Goal: Task Accomplishment & Management: Use online tool/utility

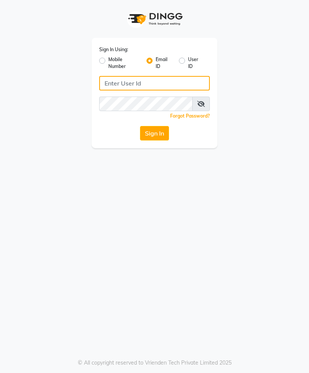
type input "[EMAIL_ADDRESS][DOMAIN_NAME]"
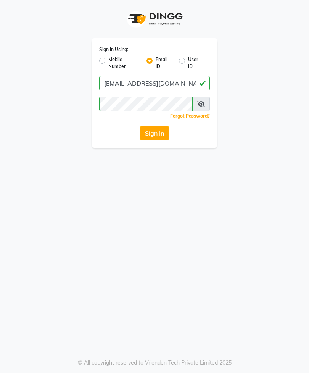
click at [158, 130] on button "Sign In" at bounding box center [154, 133] width 29 height 14
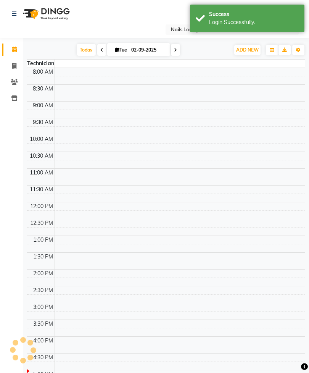
select select "en"
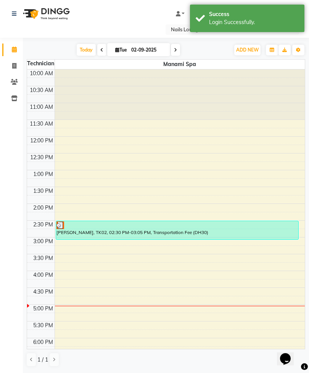
click at [20, 68] on span at bounding box center [14, 66] width 13 height 9
select select "service"
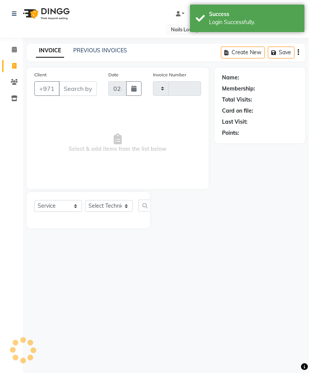
type input "2374"
select select "6884"
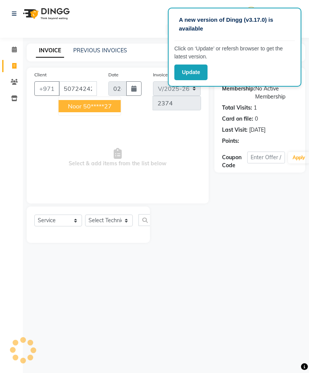
click at [111, 106] on ngb-highlight "50*****27" at bounding box center [97, 106] width 29 height 8
type input "50*****27"
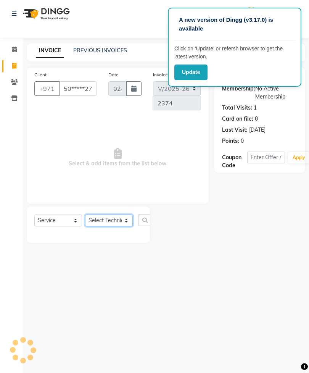
click at [120, 221] on select "Select Technician [PERSON_NAME] [PERSON_NAME] [PERSON_NAME] Spa Manami Spa 2 [P…" at bounding box center [109, 220] width 48 height 12
select select "53952"
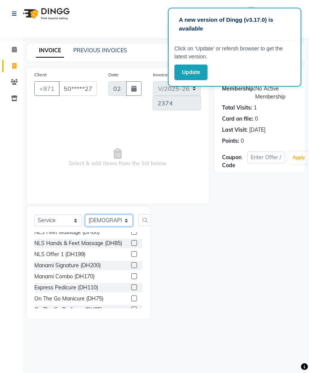
scroll to position [183, 0]
click at [130, 259] on div "NLS Gentleman’s Hand (DH40) NLS Gentleman’s Feet (DH40) NLS Manicure (DH70) NLS…" at bounding box center [88, 270] width 108 height 76
click at [132, 262] on label at bounding box center [134, 265] width 6 height 6
click at [132, 263] on input "checkbox" at bounding box center [133, 265] width 5 height 5
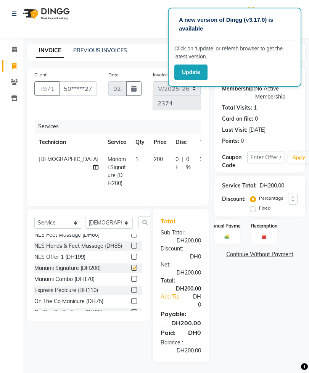
checkbox input "false"
click at [93, 164] on icon at bounding box center [95, 166] width 5 height 5
select select "53952"
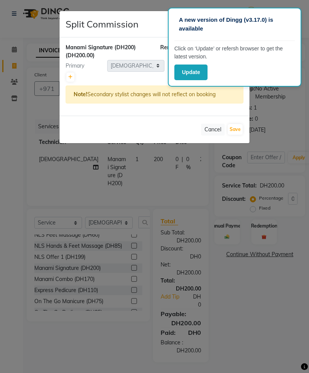
click at [70, 78] on icon at bounding box center [70, 77] width 4 height 5
type input "100"
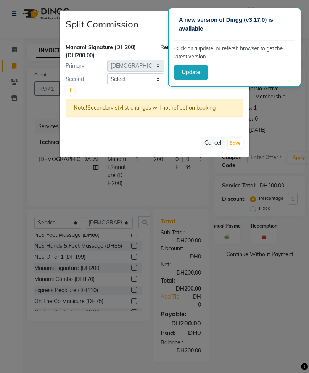
select select "87540"
click at [241, 140] on button "Save" at bounding box center [235, 143] width 15 height 11
select select "Select"
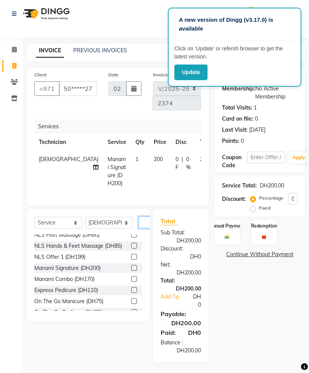
click at [145, 228] on input "text" at bounding box center [147, 222] width 18 height 12
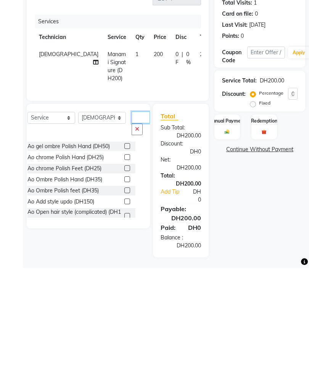
scroll to position [0, 0]
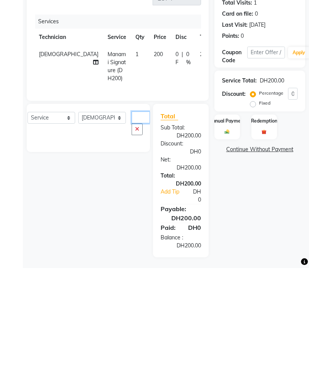
type input "Aofr"
click at [132, 228] on button "button" at bounding box center [137, 234] width 11 height 12
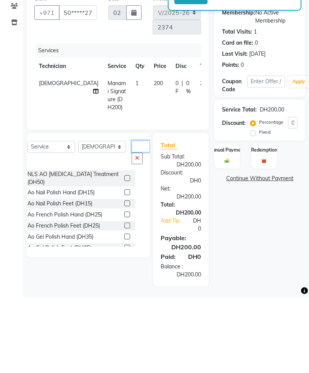
type input "Ao"
click at [124, 287] on label at bounding box center [127, 290] width 6 height 6
click at [124, 288] on input "checkbox" at bounding box center [126, 290] width 5 height 5
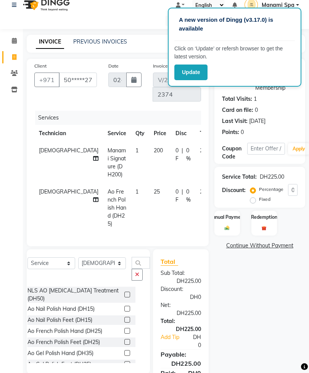
checkbox input "false"
click at [103, 269] on select "Select Technician [PERSON_NAME] [PERSON_NAME] [PERSON_NAME] Spa Manami Spa 2 [P…" at bounding box center [102, 263] width 48 height 12
select select "54334"
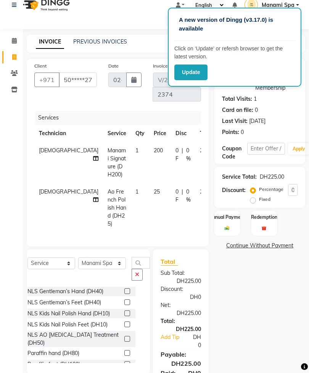
click at [135, 277] on icon "button" at bounding box center [137, 274] width 4 height 5
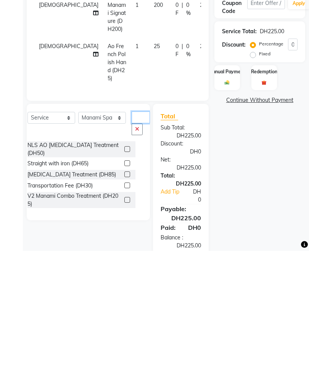
type input "Tr"
click at [124, 304] on label at bounding box center [127, 307] width 6 height 6
click at [124, 305] on input "checkbox" at bounding box center [126, 307] width 5 height 5
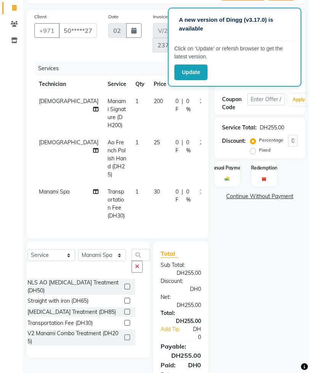
checkbox input "false"
click at [234, 177] on div "Manual Payment" at bounding box center [227, 173] width 26 height 25
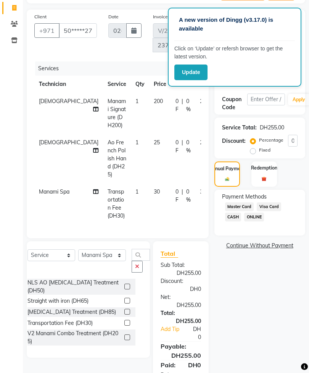
click at [276, 211] on span "Visa Card" at bounding box center [269, 206] width 24 height 9
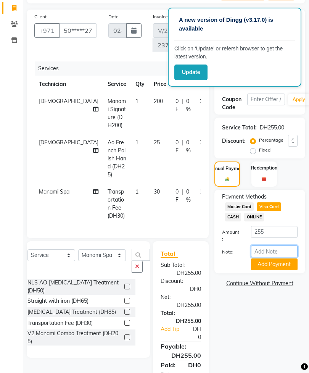
click at [272, 256] on input "Note:" at bounding box center [274, 251] width 47 height 12
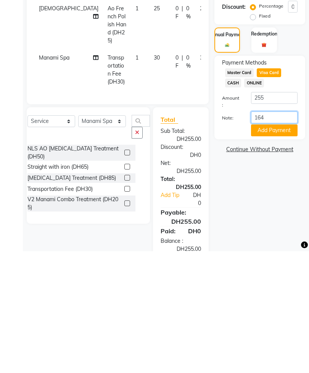
type input "1649"
click at [282, 246] on button "Add Payment" at bounding box center [274, 252] width 47 height 12
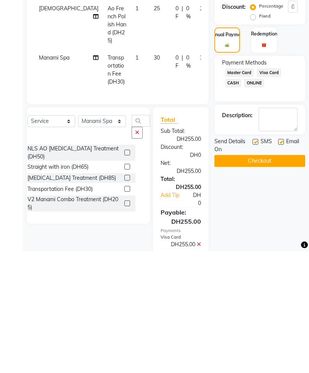
scroll to position [99, 0]
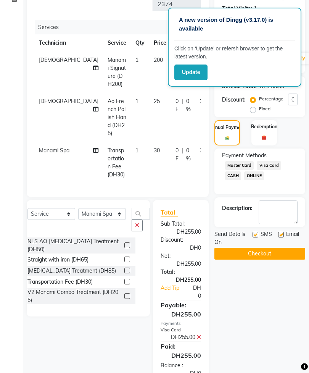
click at [275, 259] on button "Checkout" at bounding box center [259, 254] width 91 height 12
